Goal: Task Accomplishment & Management: Manage account settings

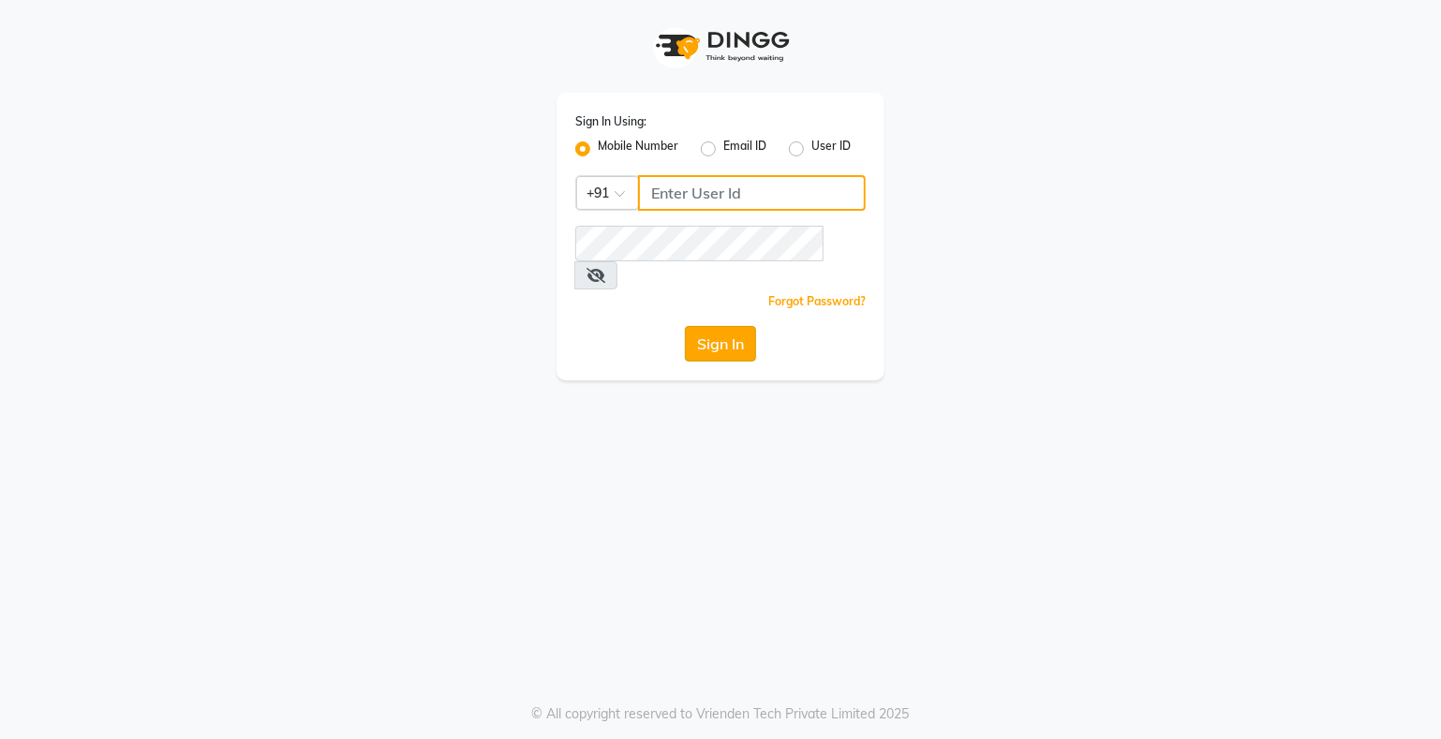
type input "9359594581"
click at [704, 326] on button "Sign In" at bounding box center [720, 344] width 71 height 36
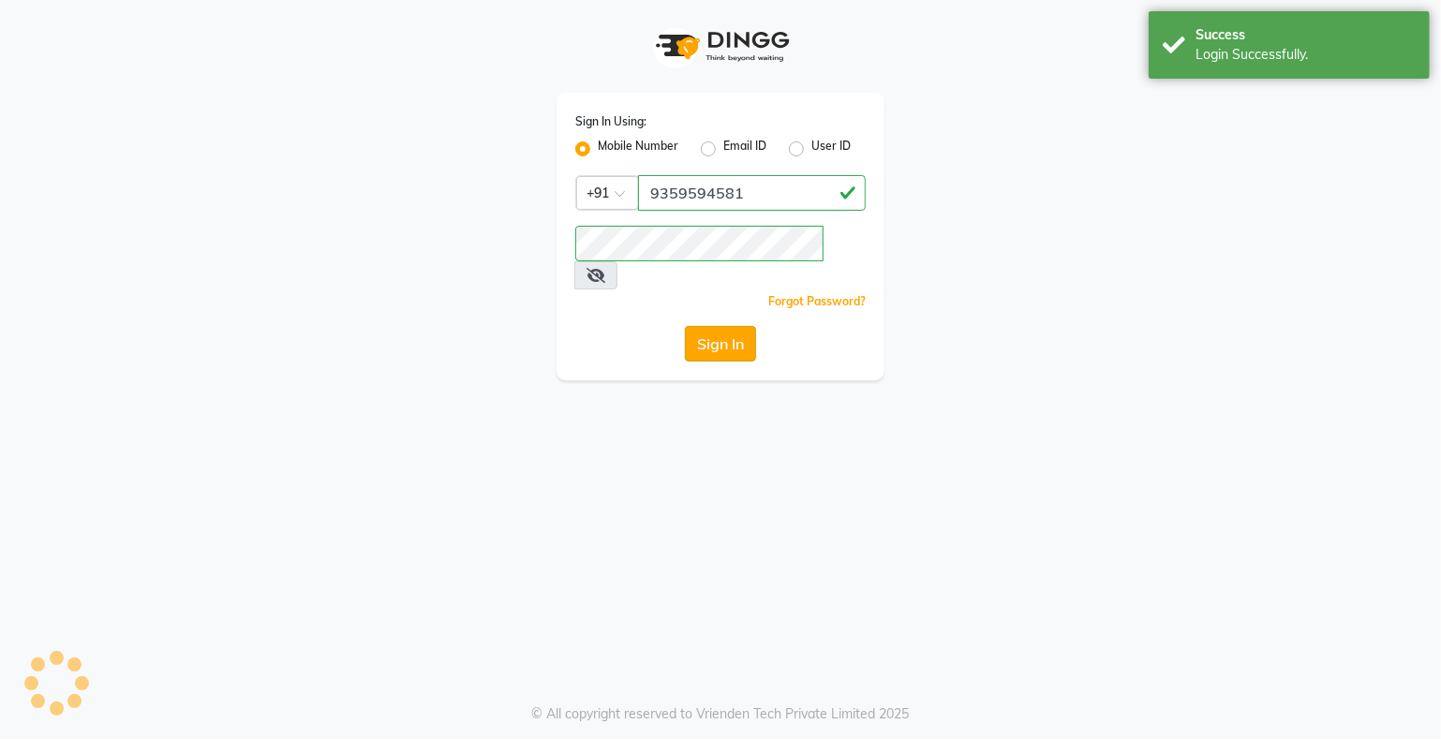
select select "service"
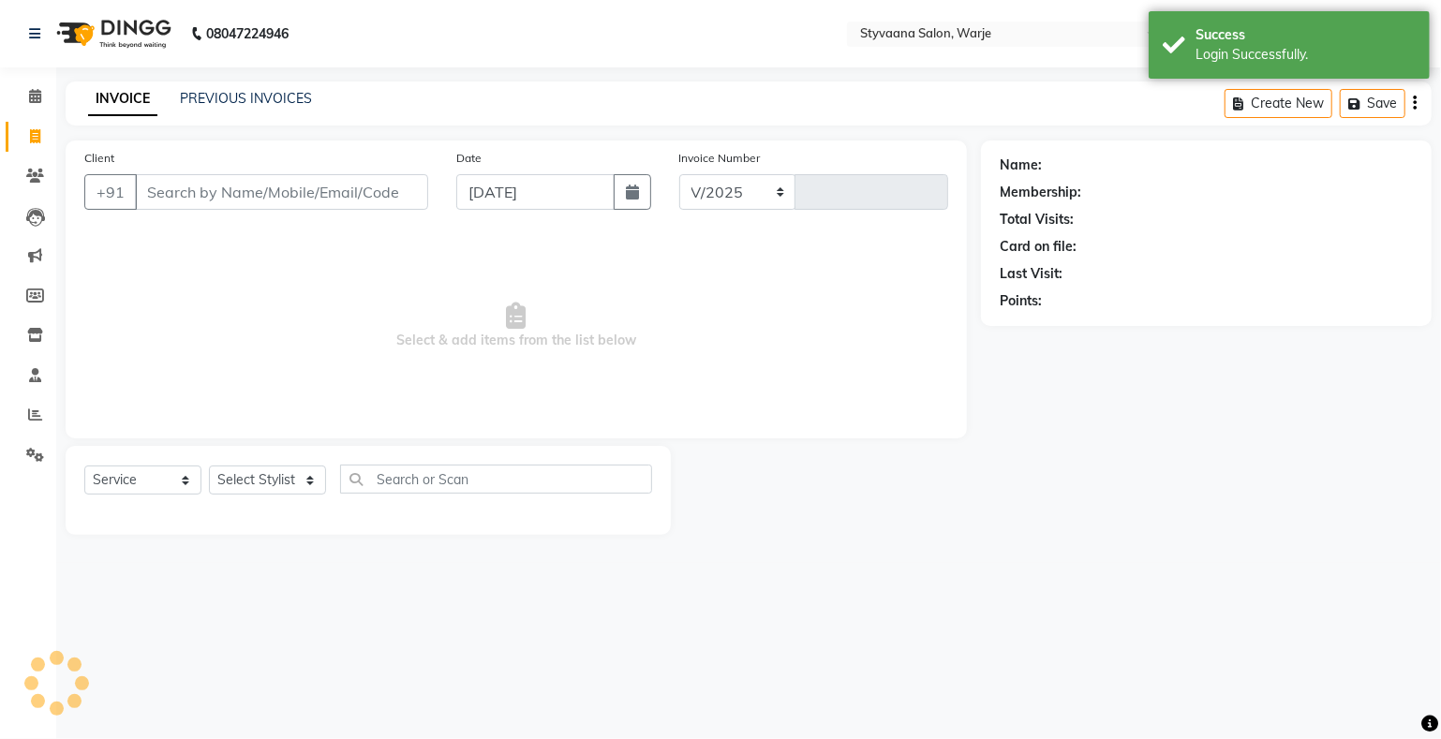
select select "280"
type input "0990"
click at [37, 176] on icon at bounding box center [35, 176] width 18 height 14
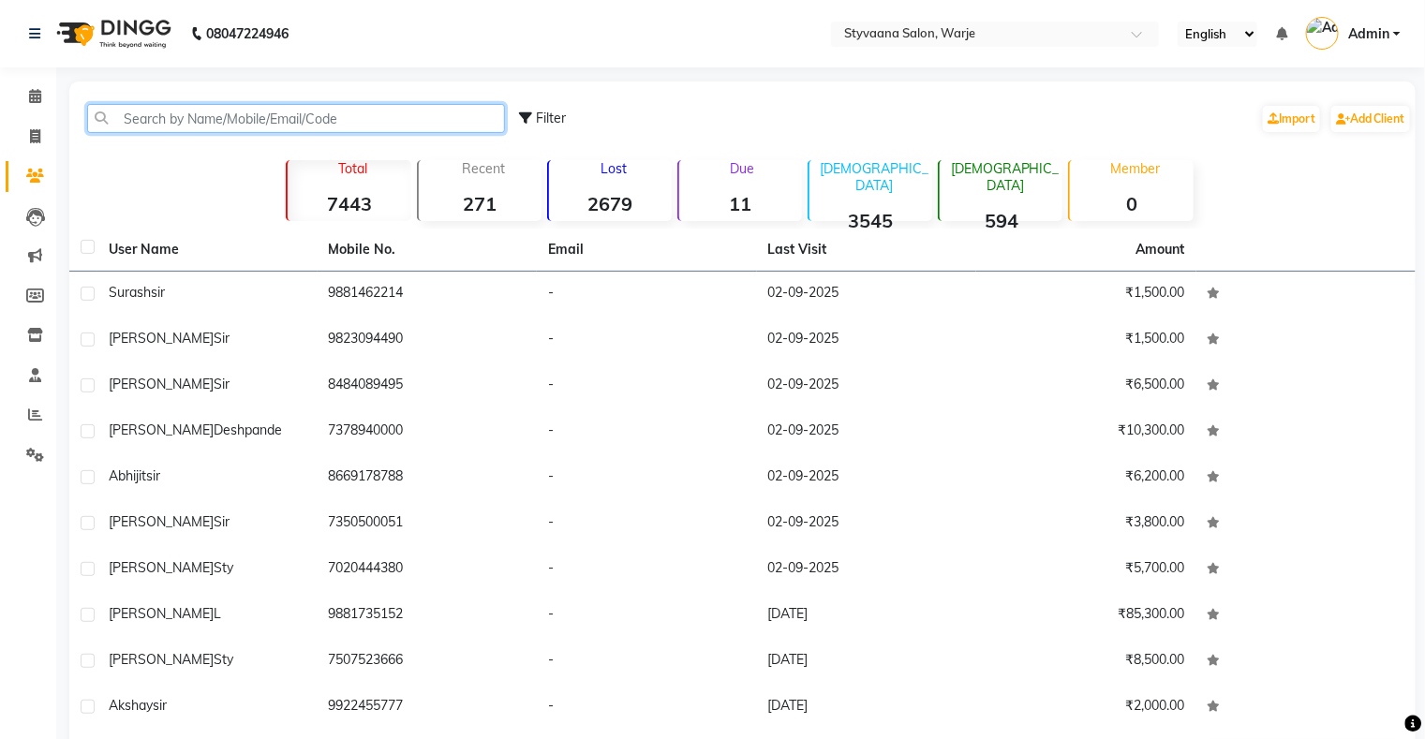
click at [172, 125] on input "text" at bounding box center [296, 118] width 418 height 29
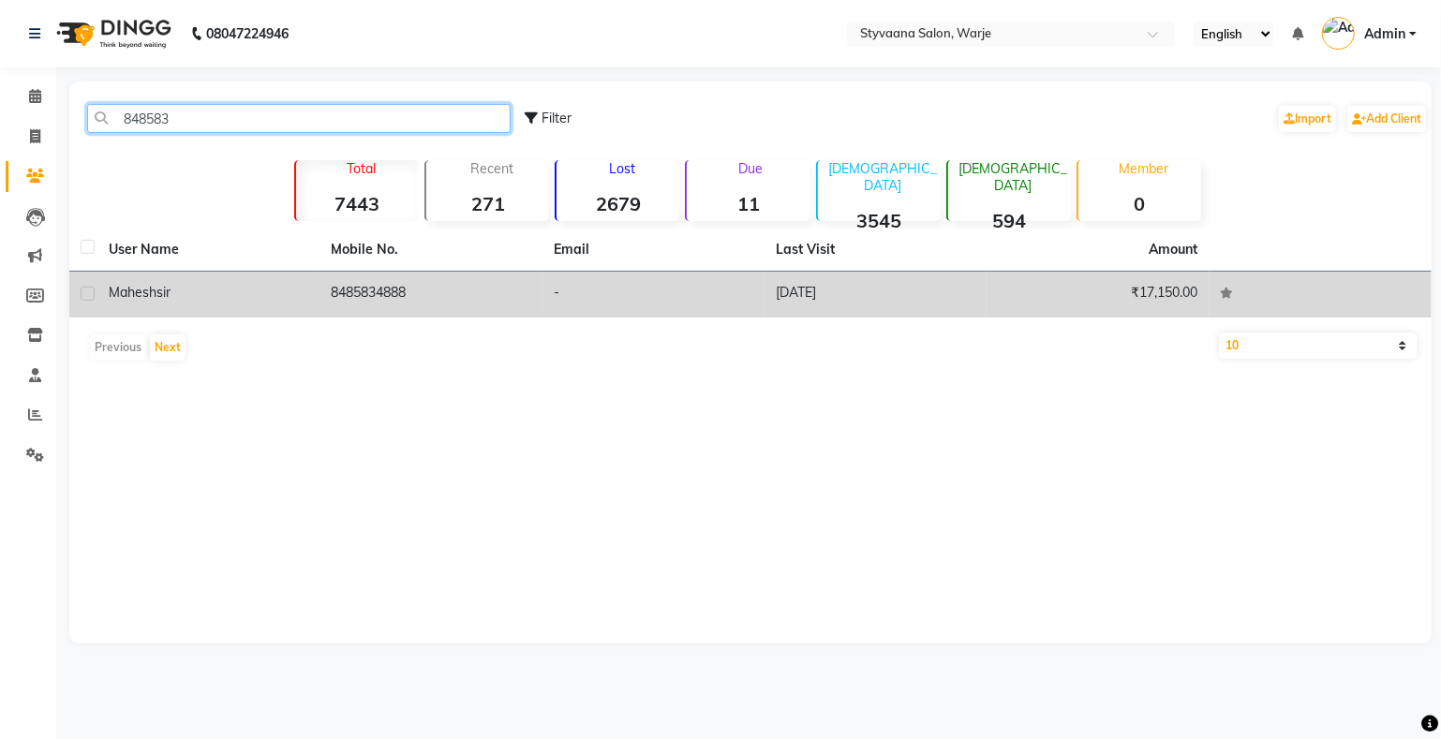
type input "848583"
click at [394, 290] on td "8485834888" at bounding box center [431, 295] width 222 height 46
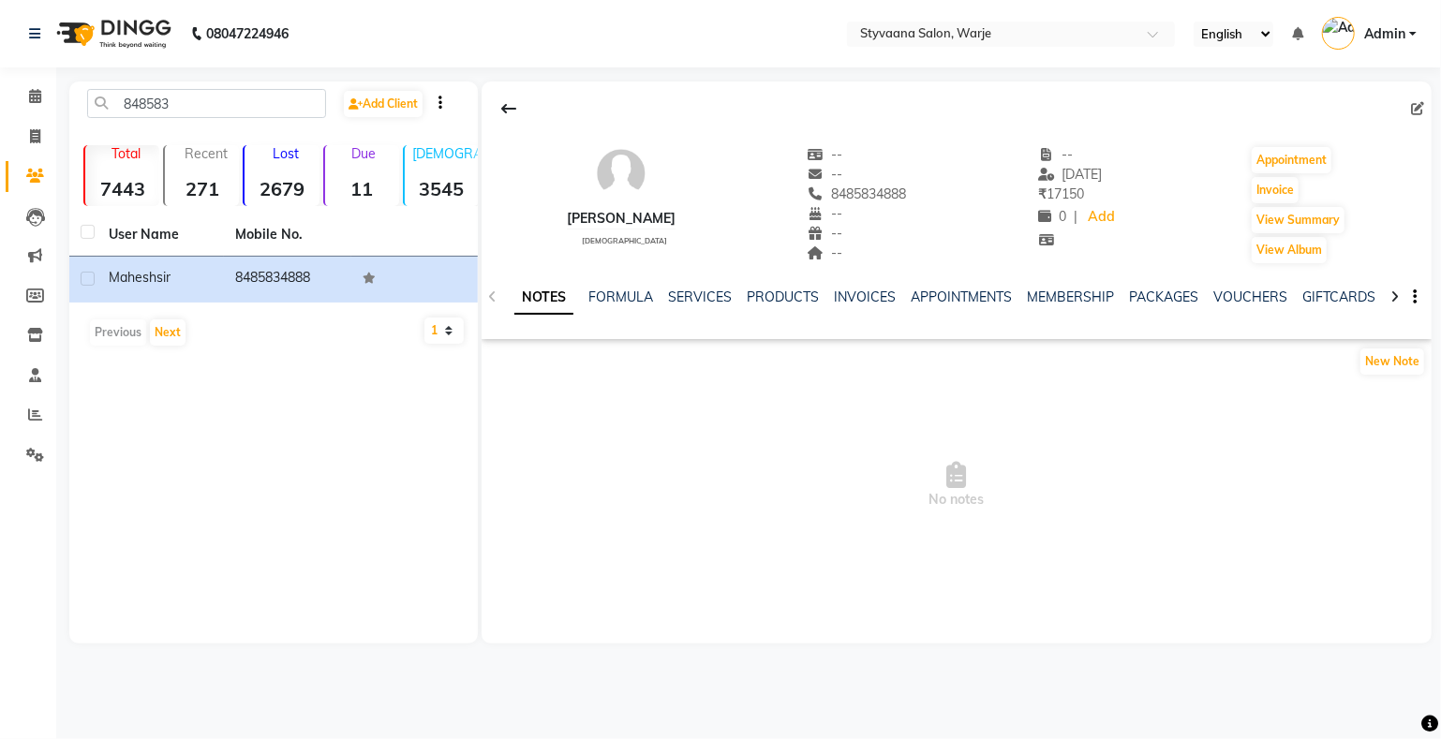
click at [692, 307] on div "NOTES FORMULA SERVICES PRODUCTS INVOICES APPOINTMENTS MEMBERSHIP PACKAGES VOUCH…" at bounding box center [934, 305] width 840 height 35
click at [695, 297] on link "SERVICES" at bounding box center [700, 297] width 64 height 17
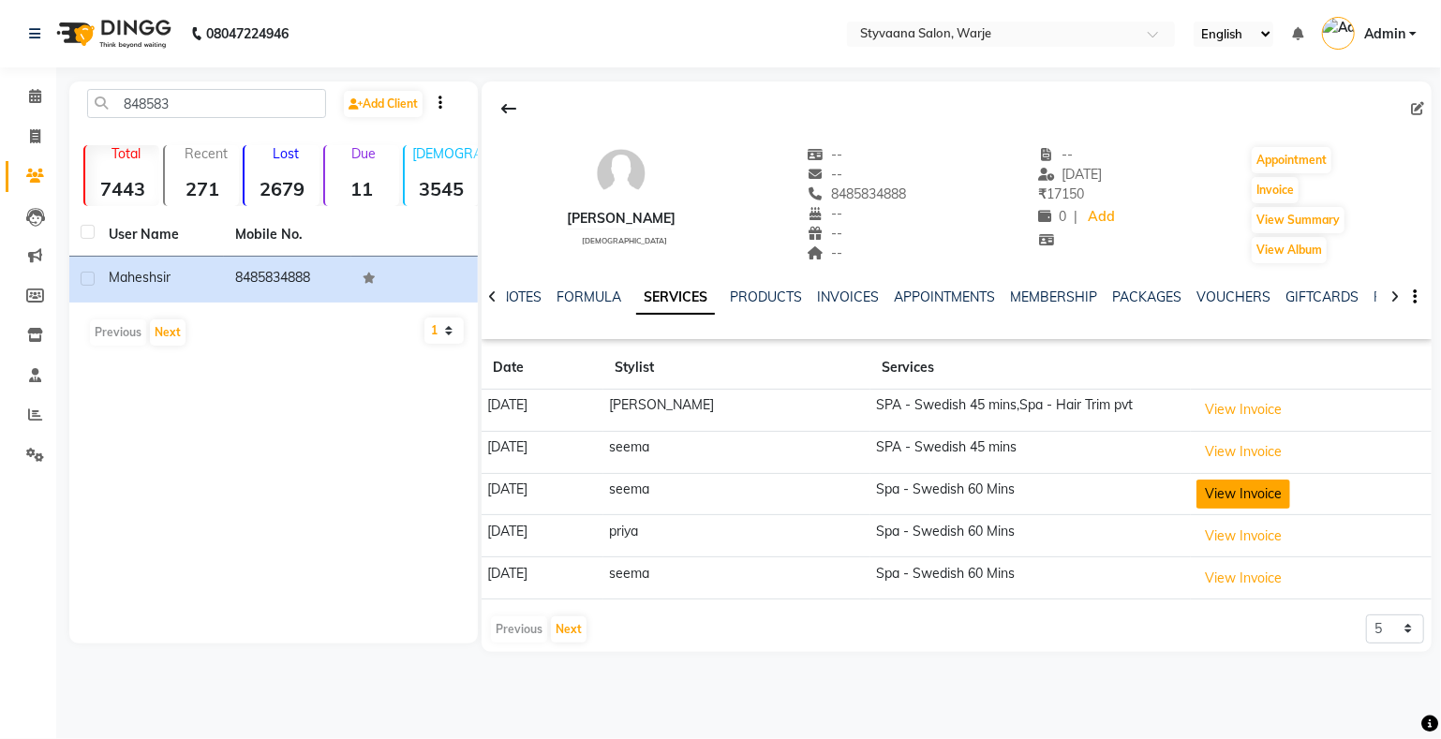
click at [1258, 490] on button "View Invoice" at bounding box center [1244, 494] width 94 height 29
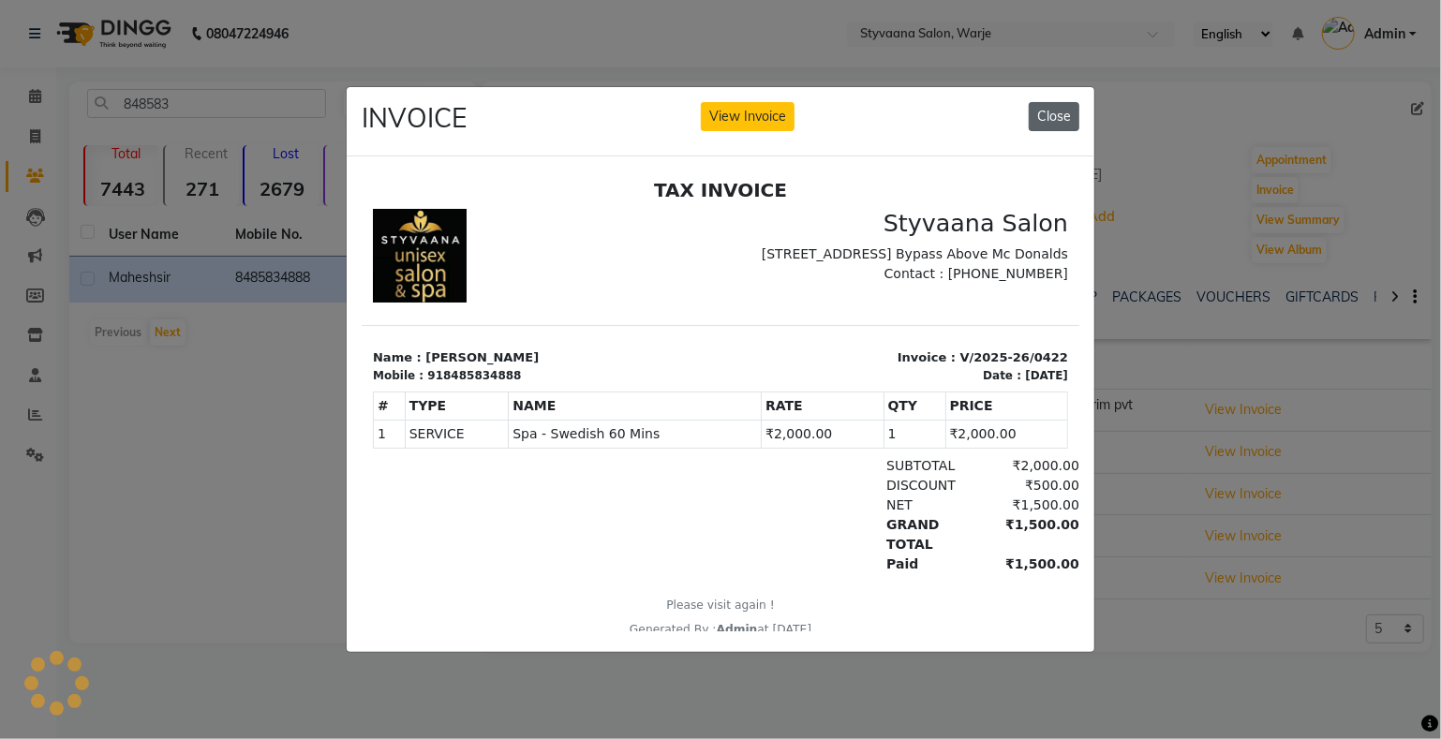
click at [1046, 102] on button "Close" at bounding box center [1054, 116] width 51 height 29
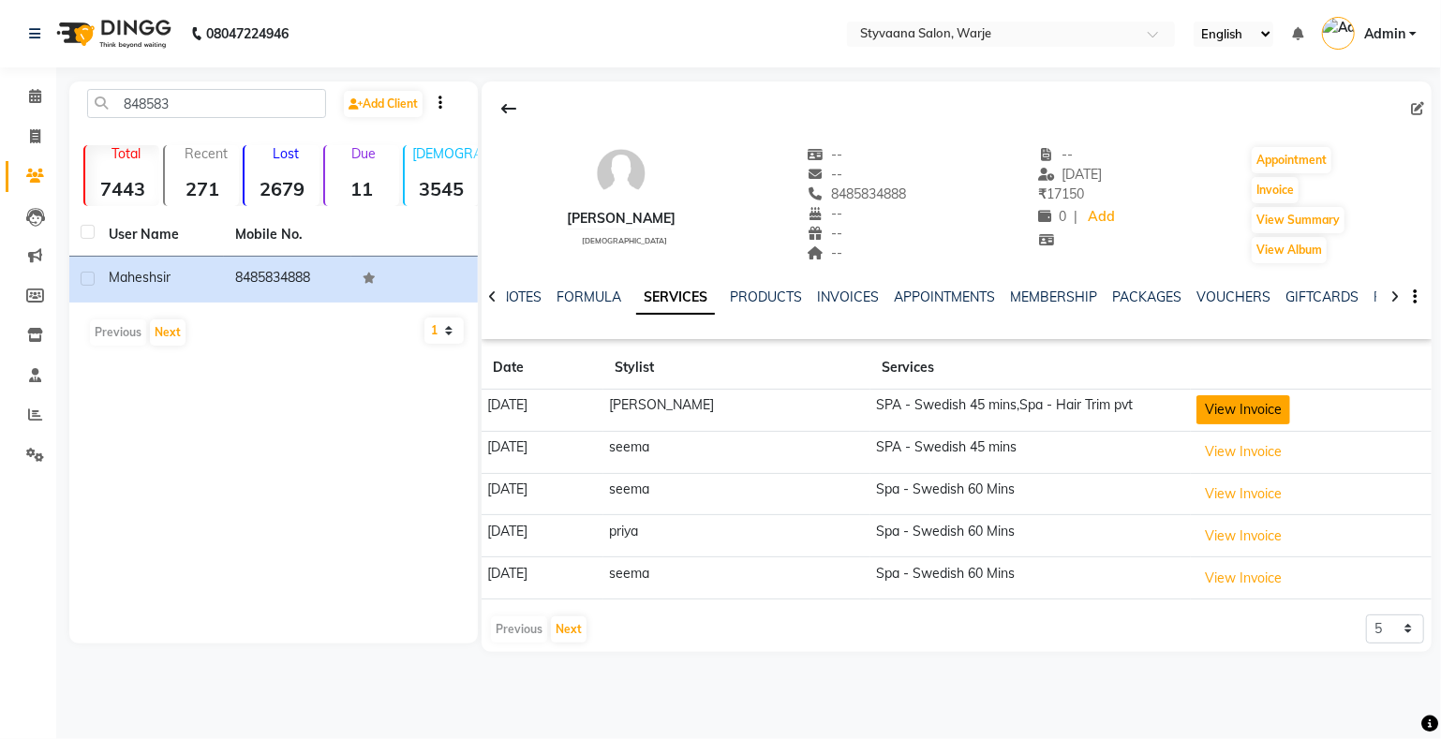
click at [1239, 402] on button "View Invoice" at bounding box center [1244, 409] width 94 height 29
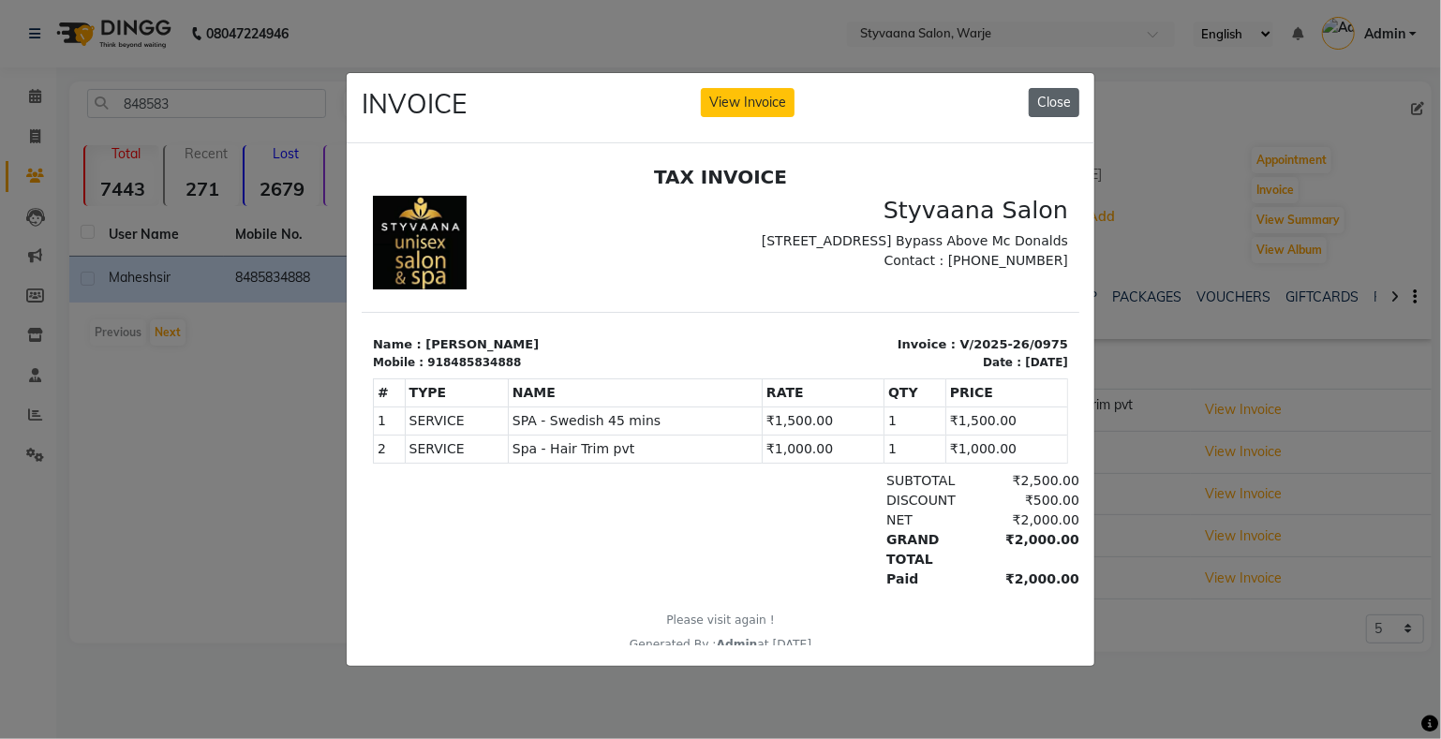
click at [1057, 97] on button "Close" at bounding box center [1054, 102] width 51 height 29
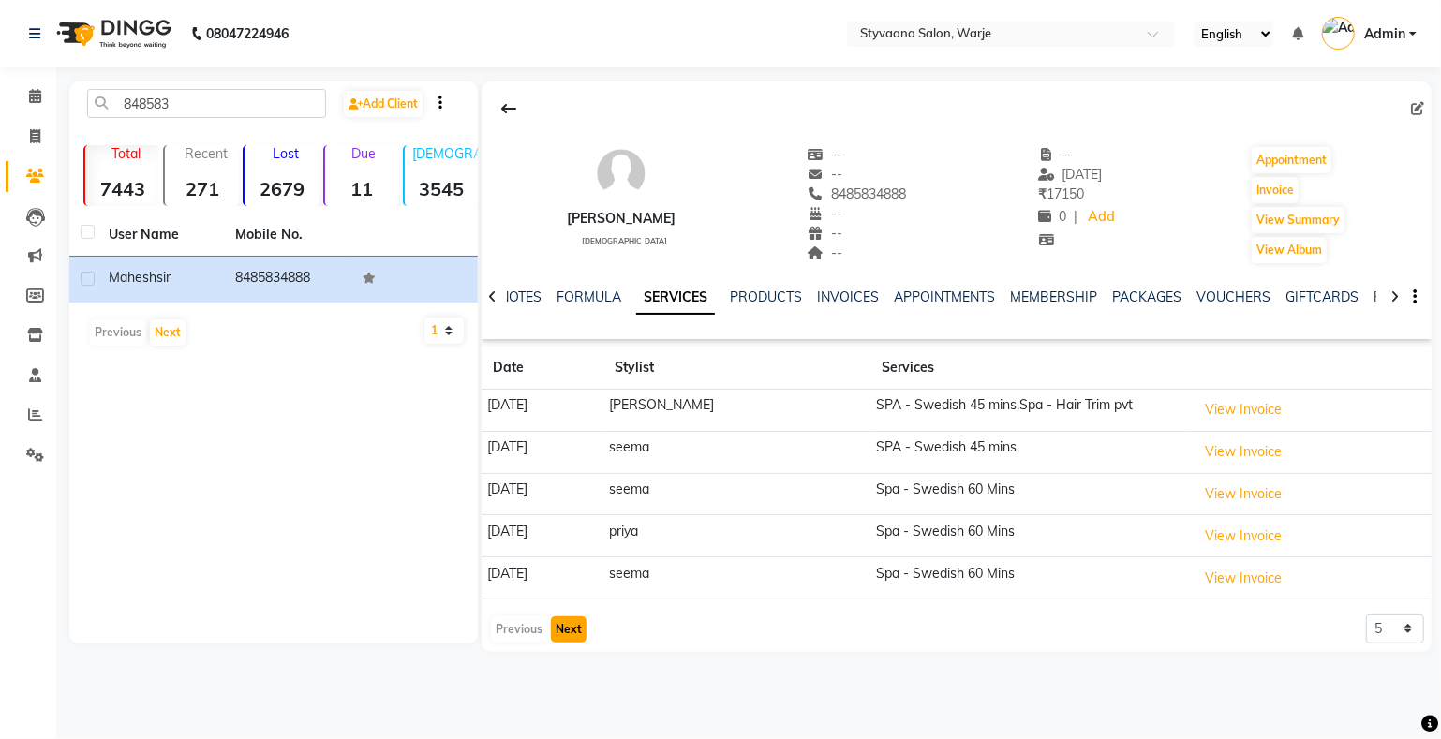
click at [571, 628] on button "Next" at bounding box center [569, 630] width 36 height 26
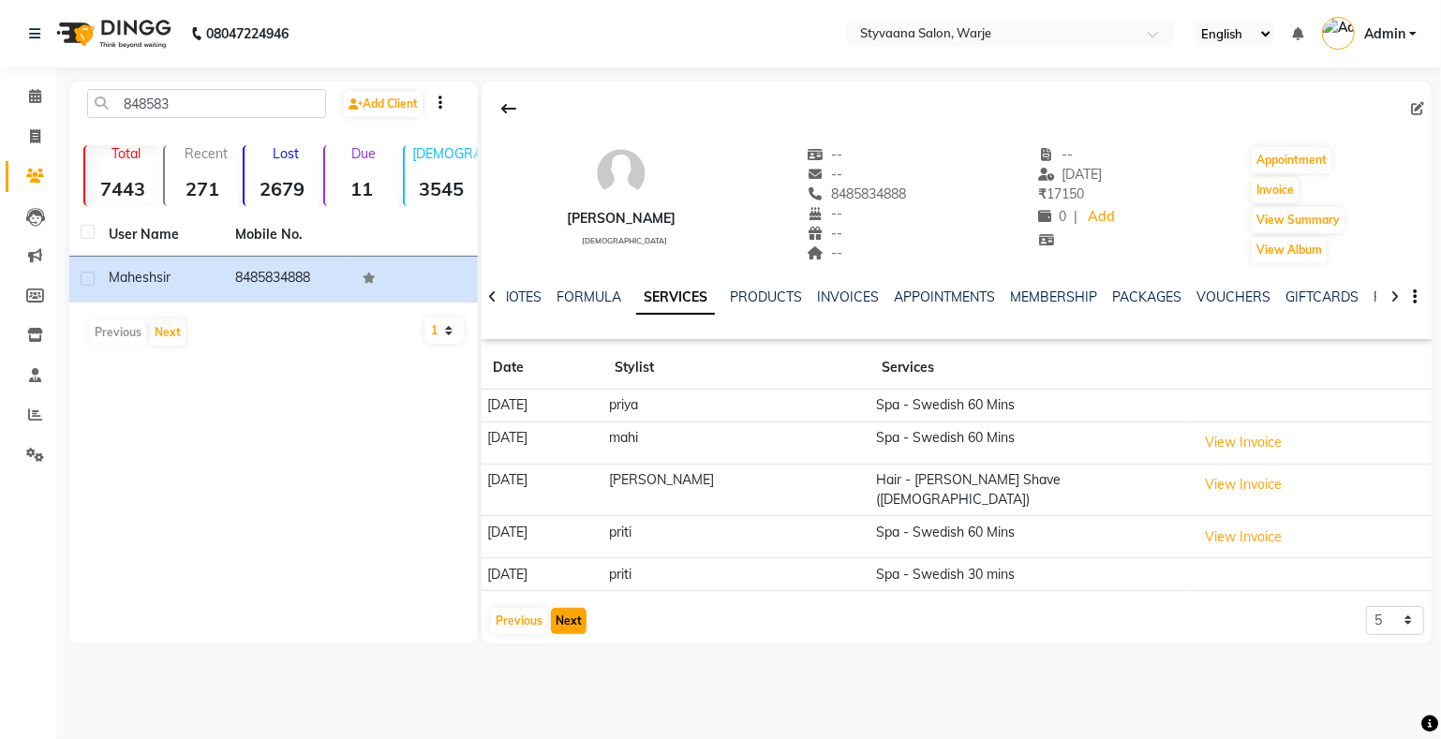
click at [566, 612] on button "Next" at bounding box center [569, 621] width 36 height 26
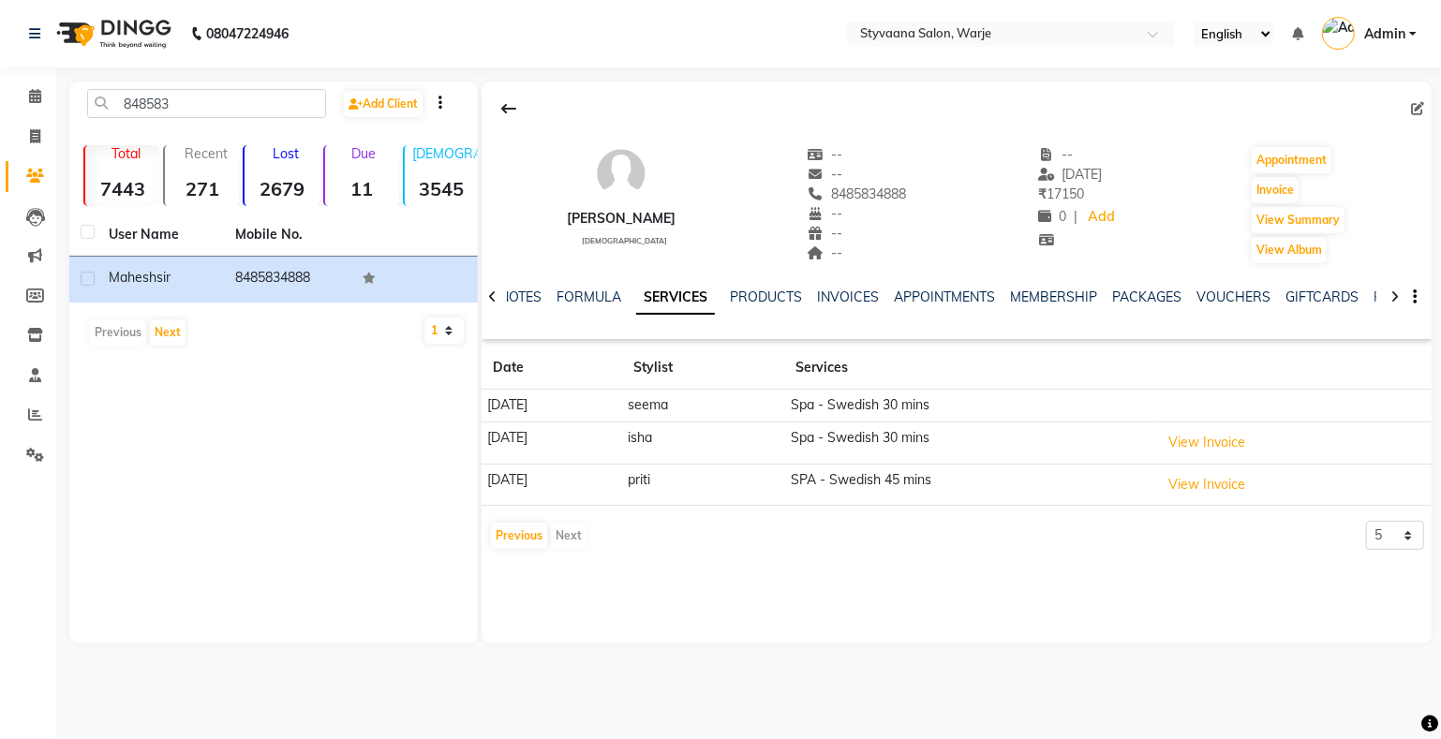
click at [570, 538] on div "Previous Next" at bounding box center [538, 536] width 99 height 30
click at [522, 530] on button "Previous" at bounding box center [519, 536] width 56 height 26
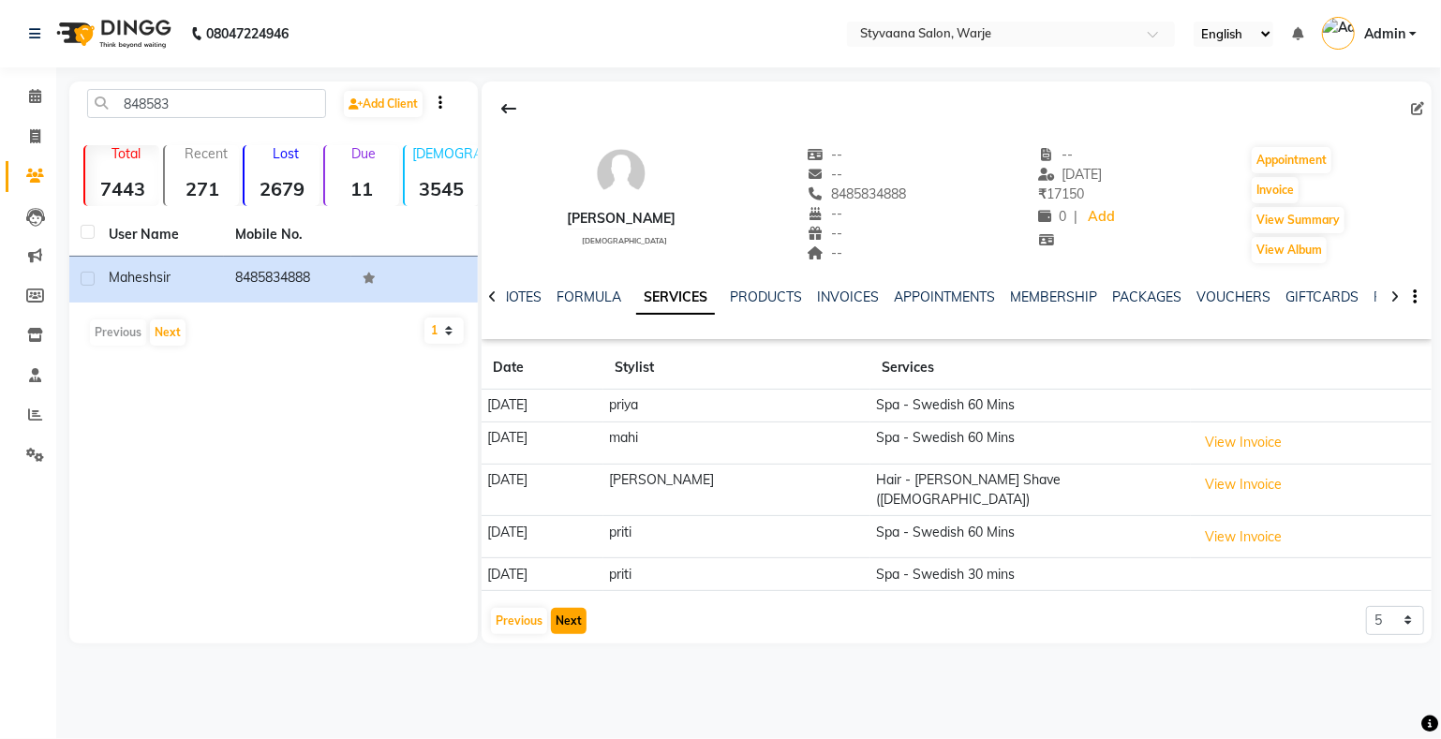
click at [576, 608] on button "Next" at bounding box center [569, 621] width 36 height 26
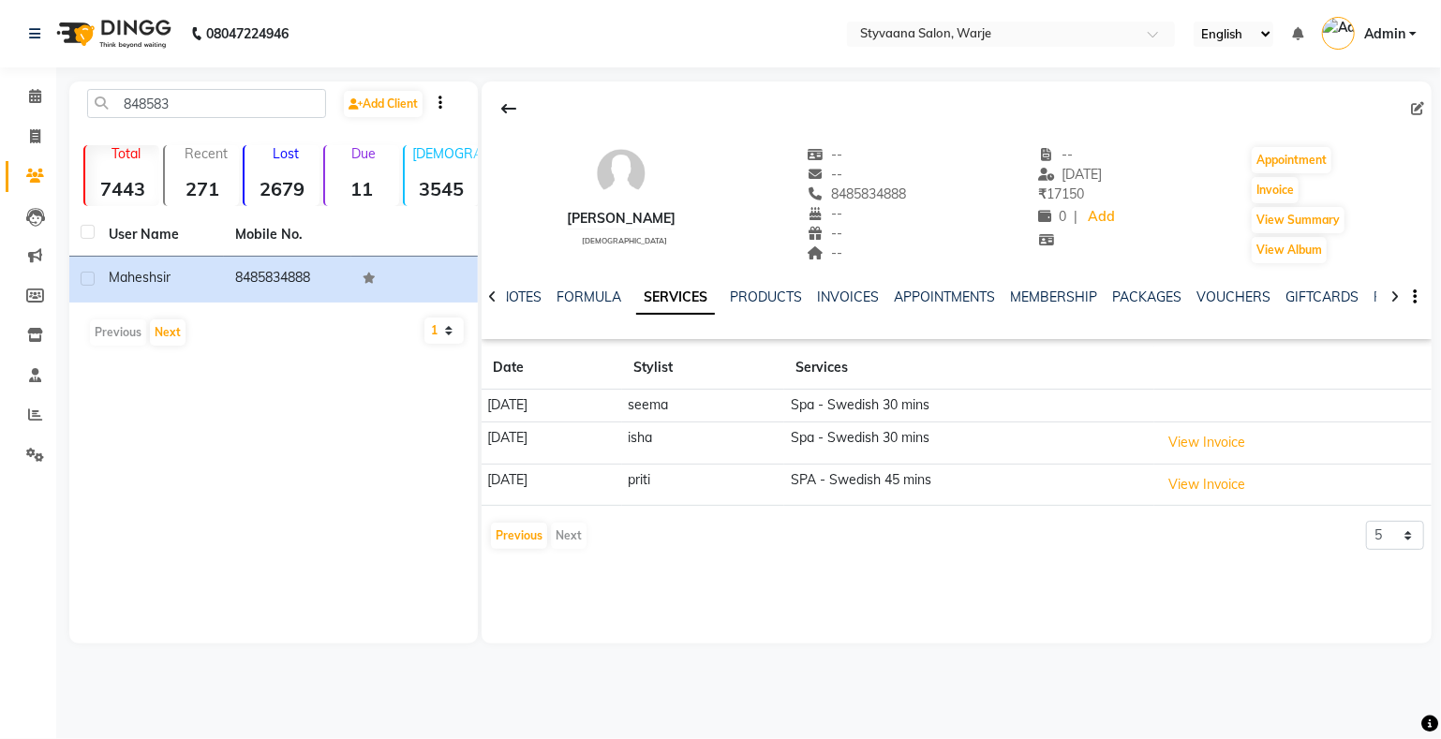
click at [578, 536] on div "Previous Next" at bounding box center [538, 536] width 99 height 30
click at [514, 528] on button "Previous" at bounding box center [519, 536] width 56 height 26
